Goal: Navigation & Orientation: Find specific page/section

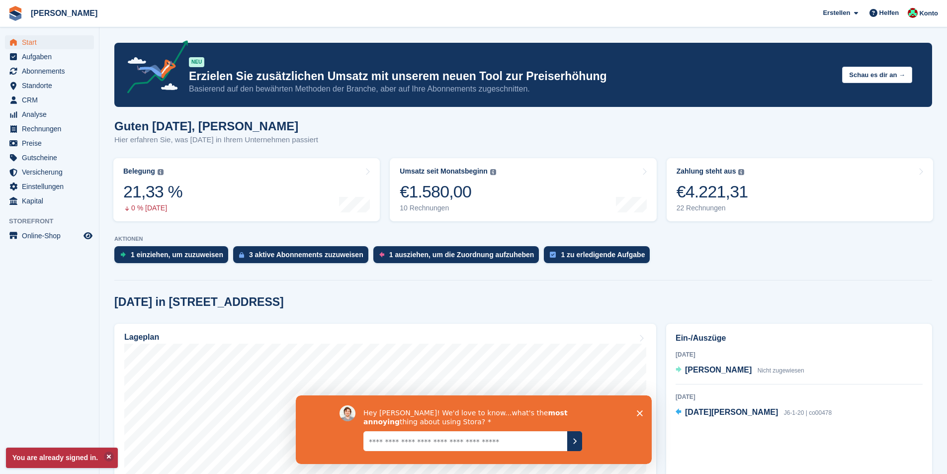
click at [640, 413] on polygon "Umfrage schließen" at bounding box center [639, 413] width 6 height 6
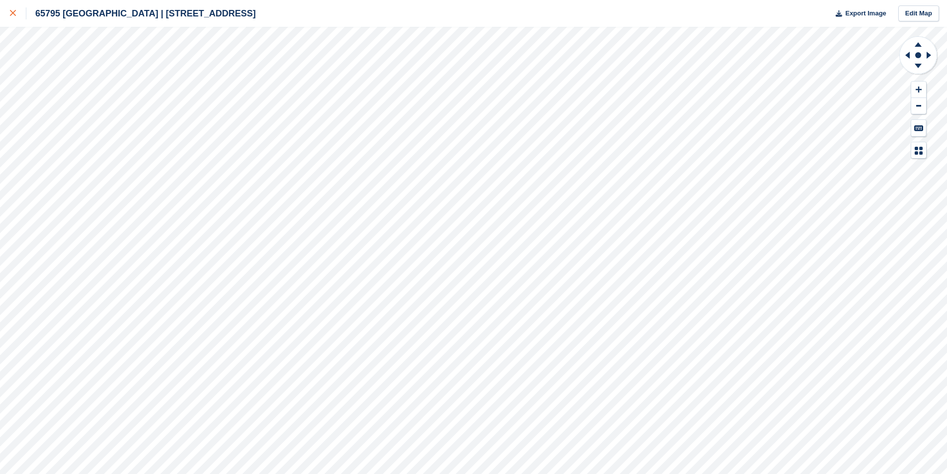
click at [14, 16] on div at bounding box center [18, 13] width 16 height 12
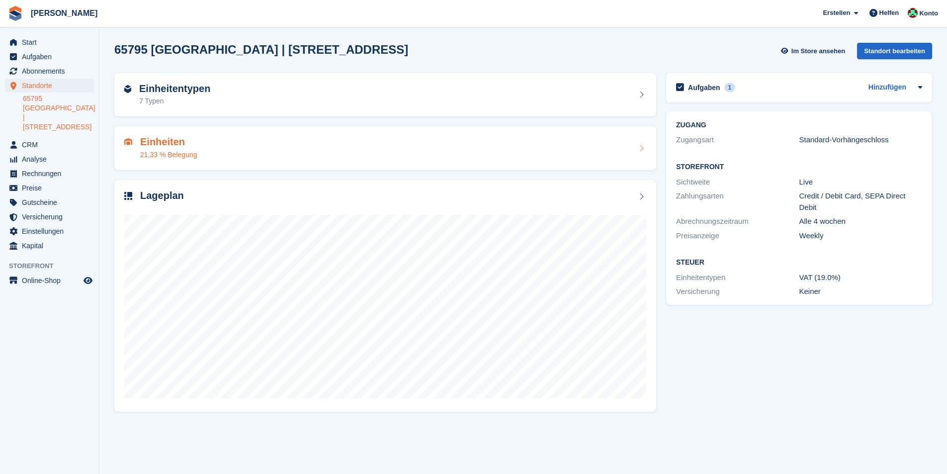
click at [252, 144] on div "Einheiten 21,33 % Belegung" at bounding box center [385, 148] width 522 height 24
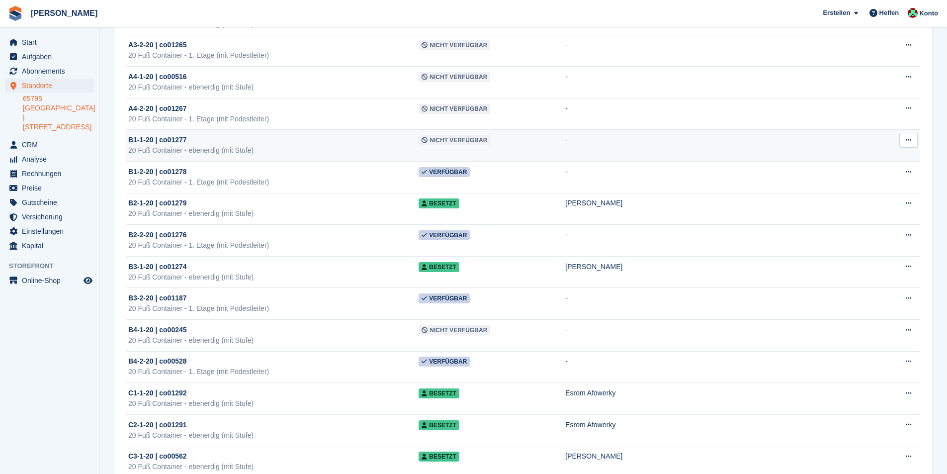
scroll to position [298, 0]
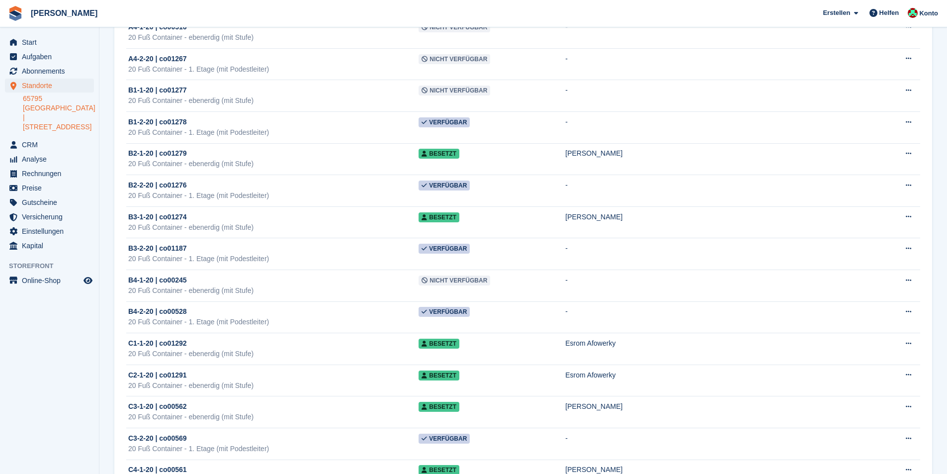
click at [47, 357] on aside "Start Aufgaben Abonnements Abonnements Abonnements Preiserhöhungen NEU Preiserh…" at bounding box center [49, 239] width 99 height 424
